Goal: Information Seeking & Learning: Learn about a topic

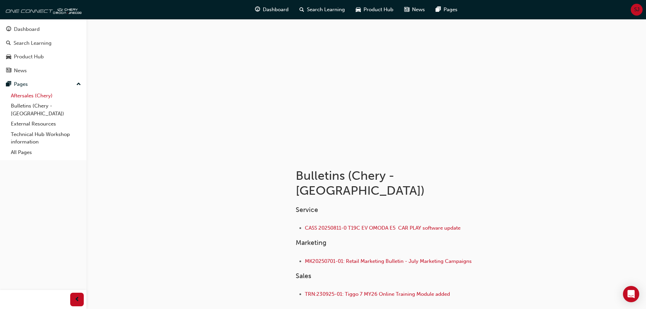
click at [32, 94] on link "Aftersales (Chery)" at bounding box center [46, 96] width 76 height 11
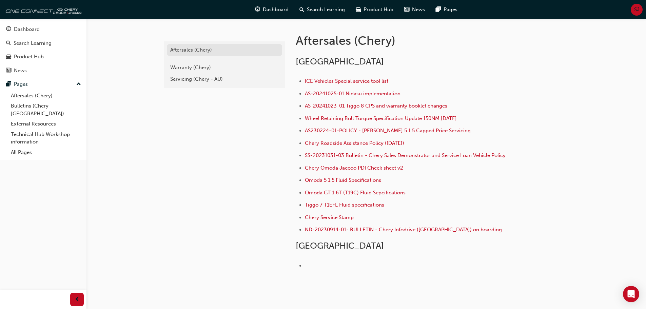
scroll to position [136, 0]
click at [357, 118] on span "Wheel Retaining Bolt Torque Specification Update 150NM 30/08/2024" at bounding box center [381, 118] width 152 height 6
click at [447, 116] on span "Wheel Retaining Bolt Torque Specification Update 150NM 30/08/2024" at bounding box center [381, 118] width 152 height 6
click at [357, 94] on span "AS-20241025-01 Nidasu implementation" at bounding box center [353, 93] width 96 height 6
click at [356, 92] on span "AS-20241025-01 Nidasu implementation" at bounding box center [353, 93] width 96 height 6
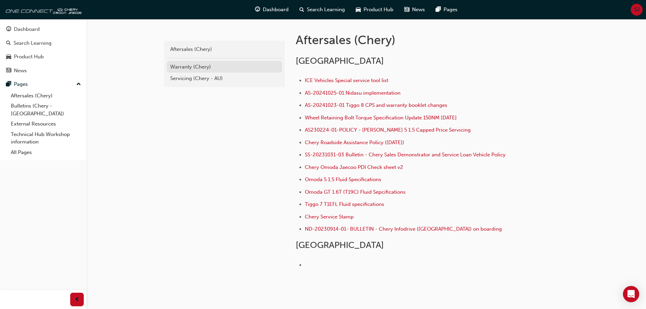
click at [185, 66] on div "Warranty (Chery)" at bounding box center [224, 67] width 109 height 8
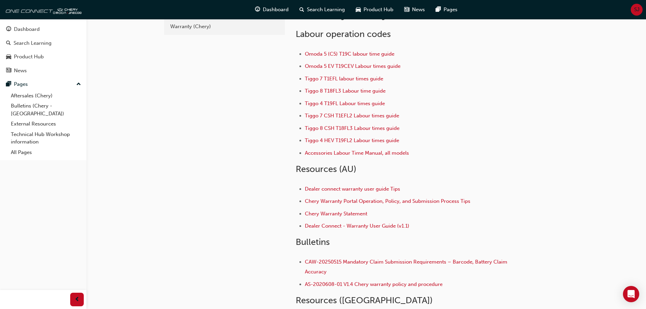
scroll to position [34, 0]
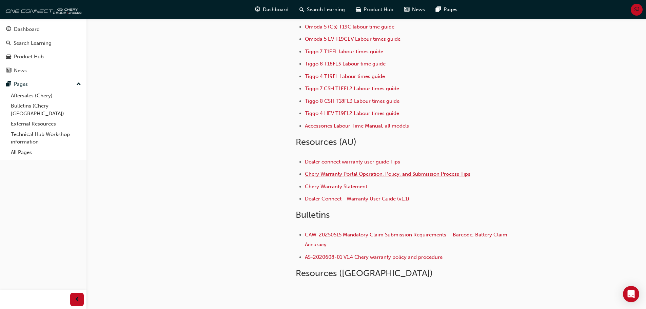
scroll to position [0, 0]
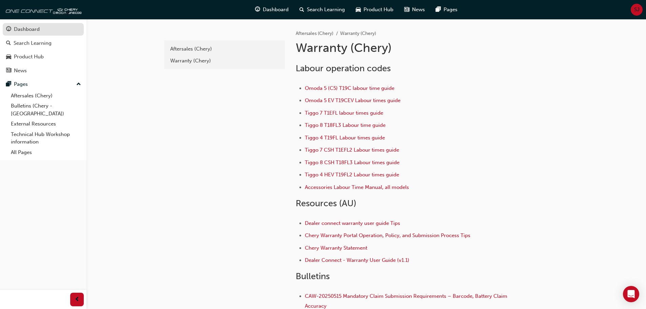
click at [26, 26] on div "Dashboard" at bounding box center [27, 29] width 26 height 8
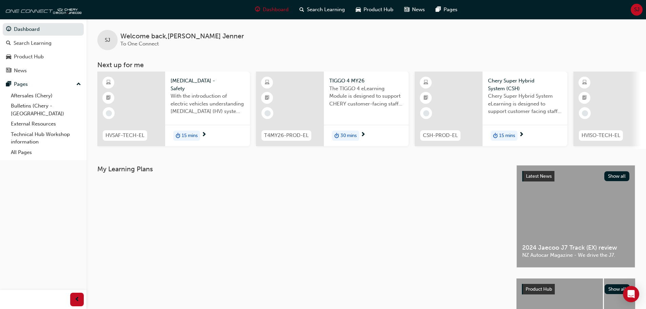
click at [185, 136] on span "15 mins" at bounding box center [190, 136] width 16 height 8
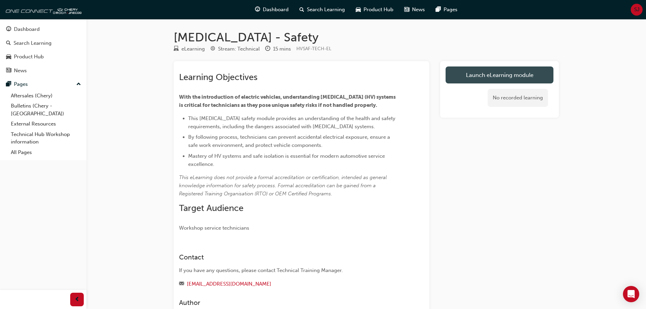
click at [494, 74] on link "Launch eLearning module" at bounding box center [500, 74] width 108 height 17
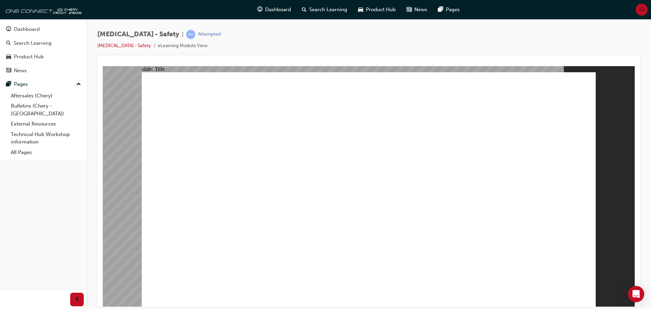
drag, startPoint x: 588, startPoint y: 295, endPoint x: 582, endPoint y: 297, distance: 5.8
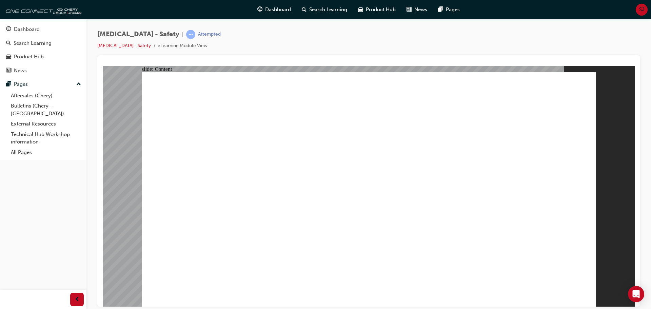
drag, startPoint x: 526, startPoint y: 134, endPoint x: 521, endPoint y: 143, distance: 10.6
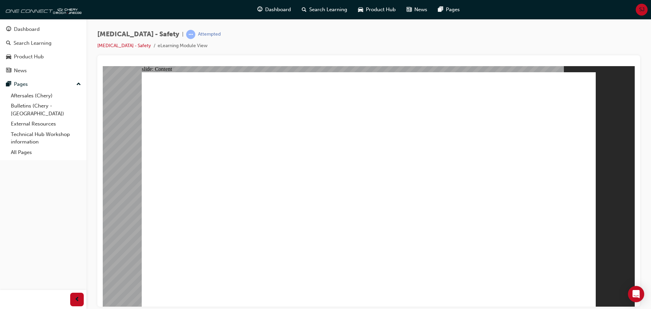
drag, startPoint x: 422, startPoint y: 239, endPoint x: 429, endPoint y: 242, distance: 7.6
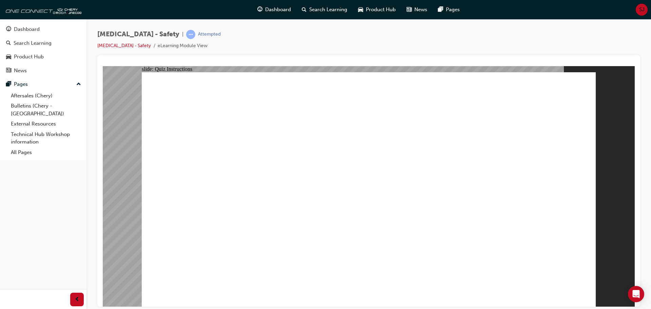
radio input "true"
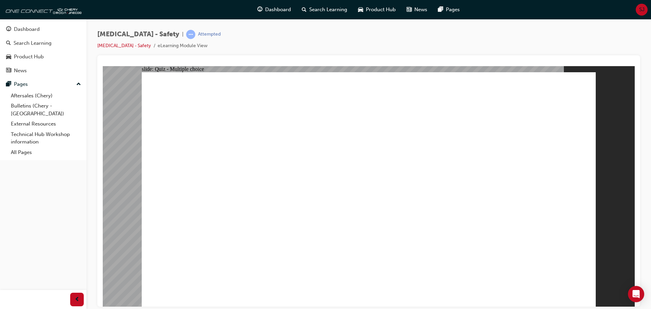
radio input "true"
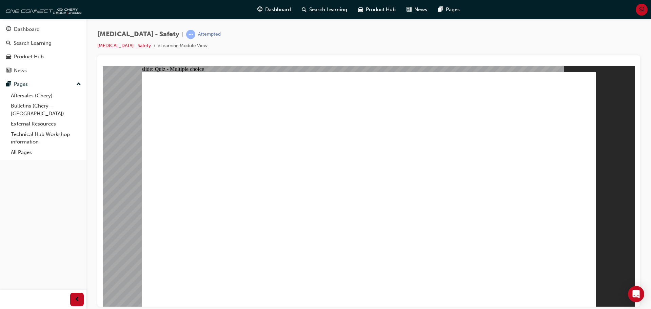
radio input "true"
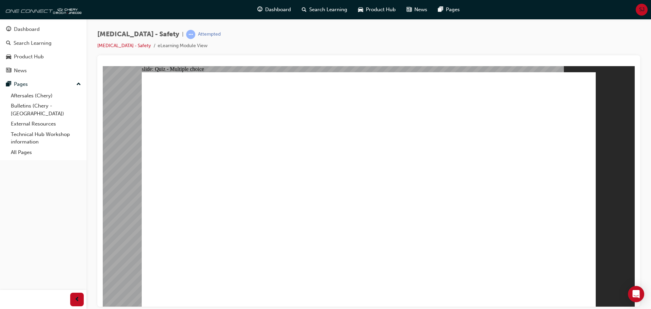
radio input "true"
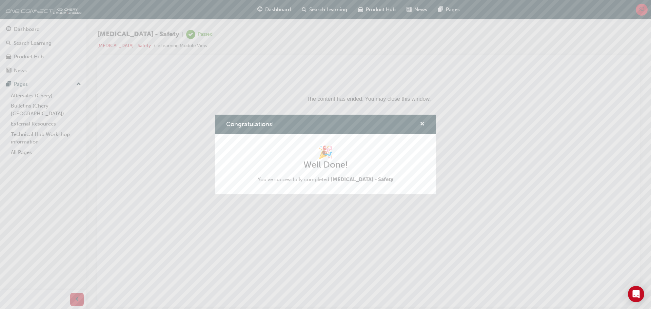
click at [421, 124] on span "cross-icon" at bounding box center [422, 124] width 5 height 6
